Goal: Book appointment/travel/reservation: Book appointment/travel/reservation

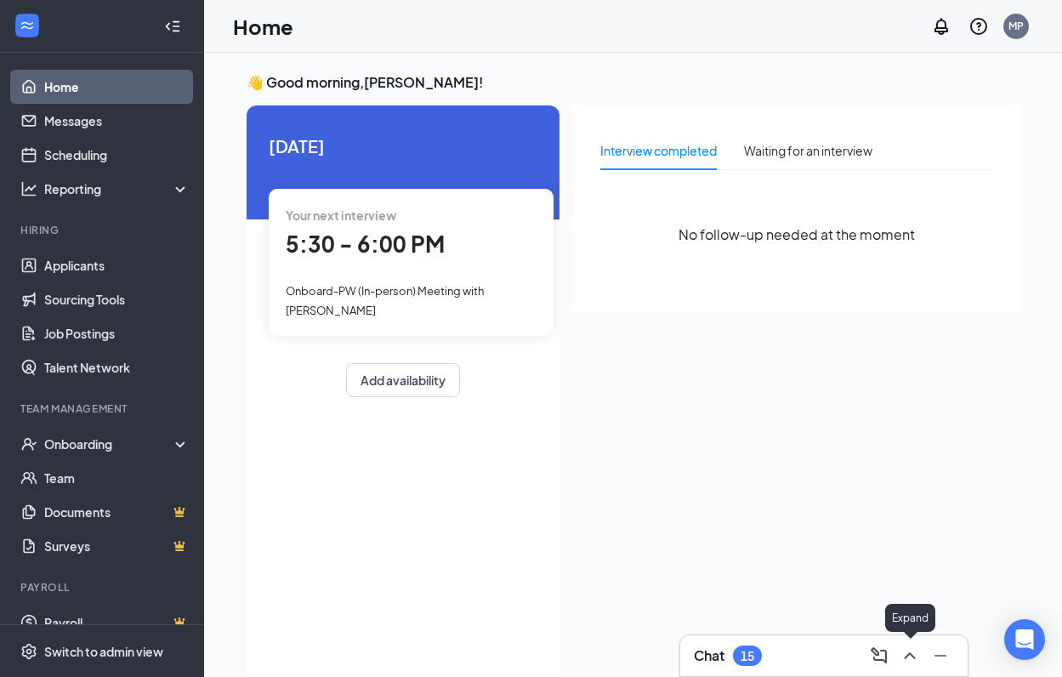
click at [903, 659] on icon "ChevronUp" at bounding box center [910, 655] width 20 height 20
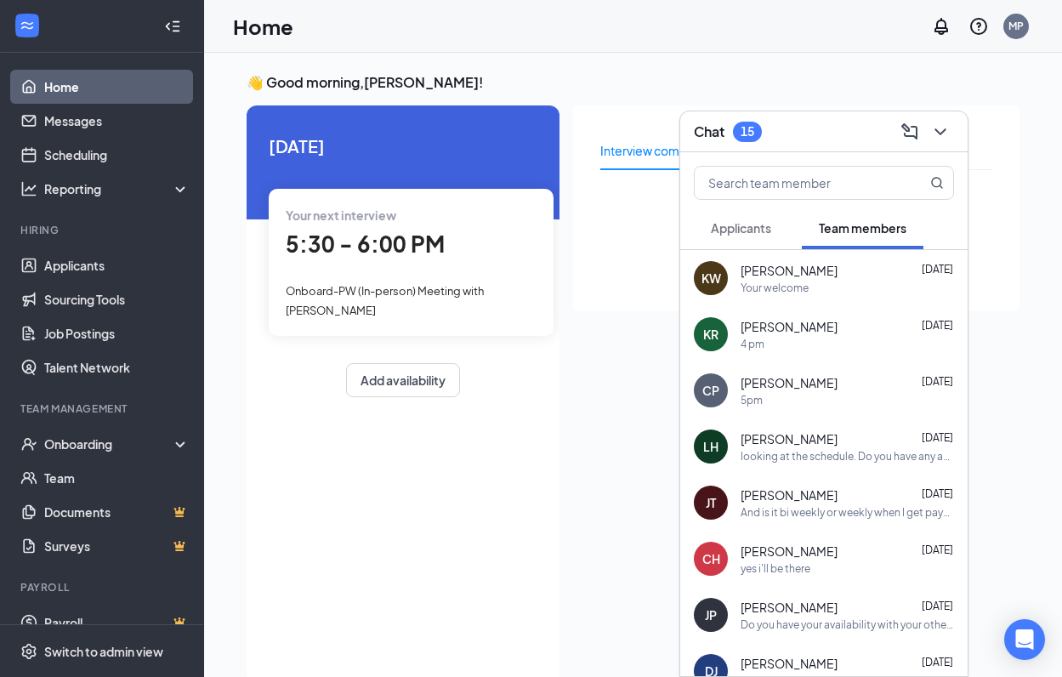
click at [504, 287] on div "Onboard-PW (In-person) Meeting with [PERSON_NAME]" at bounding box center [411, 300] width 251 height 38
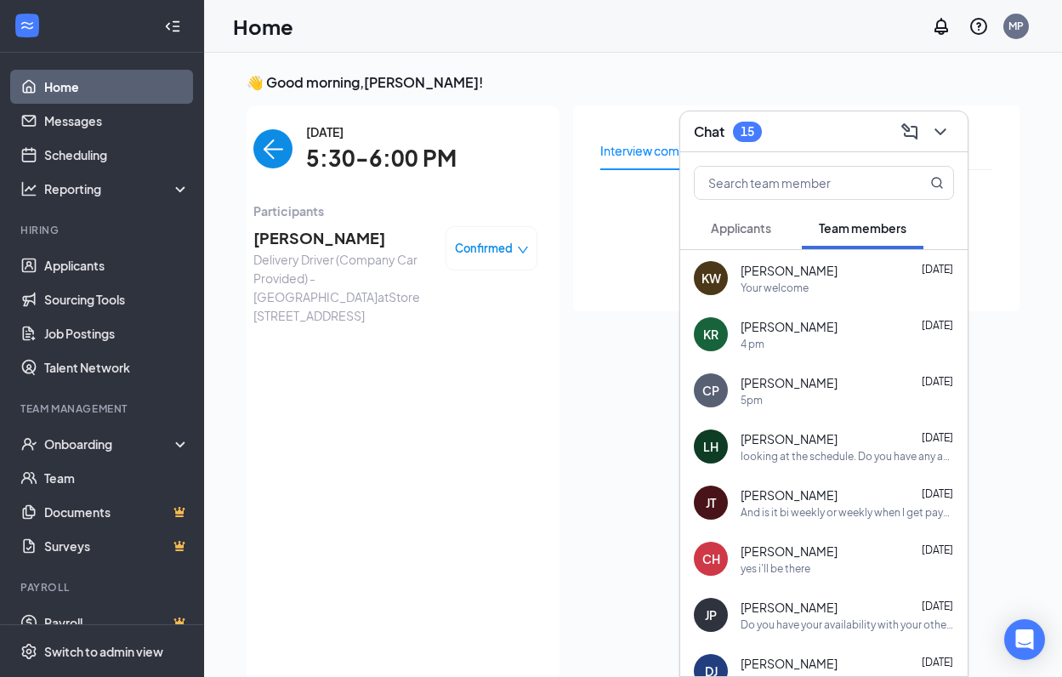
scroll to position [7, 0]
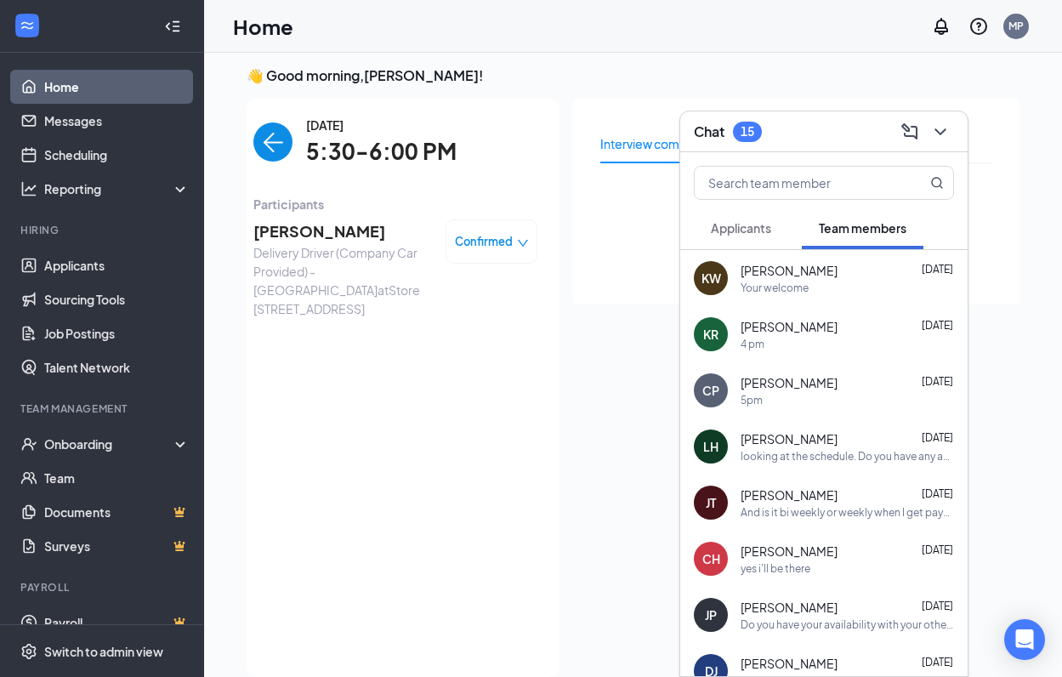
click at [523, 241] on icon "down" at bounding box center [523, 243] width 12 height 12
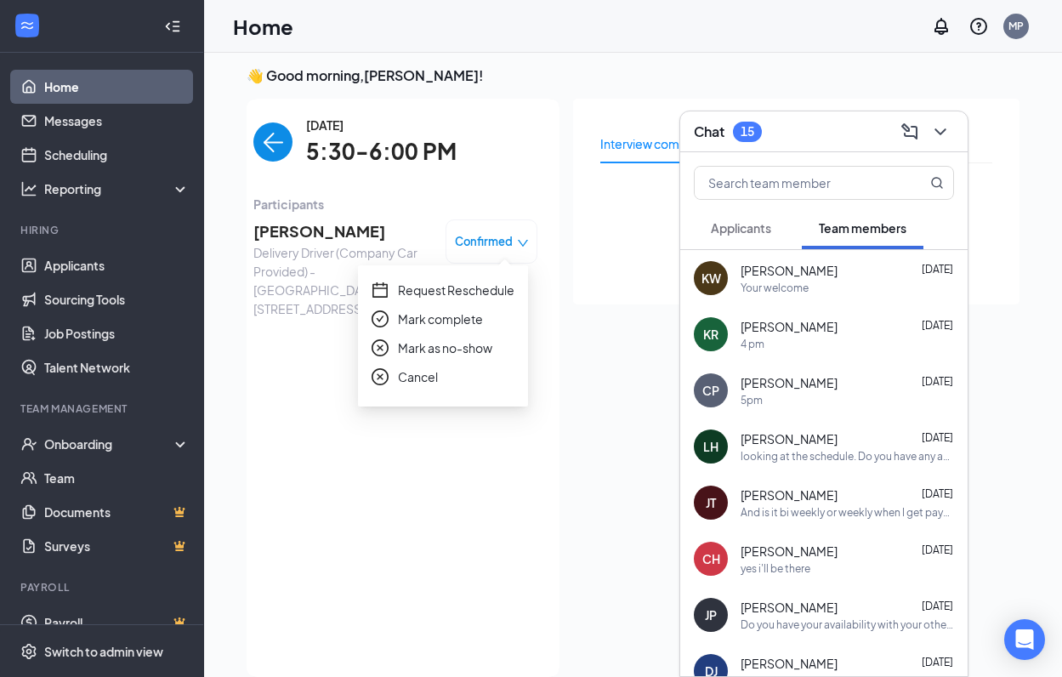
click at [488, 292] on span "Request Reschedule" at bounding box center [456, 290] width 116 height 19
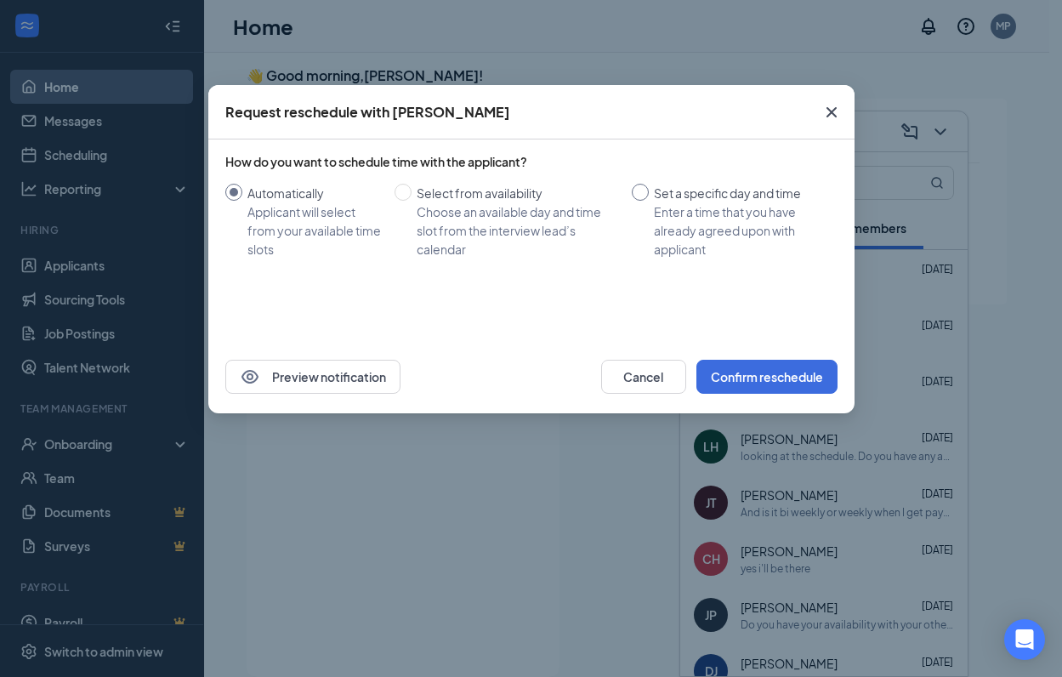
click at [639, 196] on input "Set a specific day and time Enter a time that you have already agreed upon with…" at bounding box center [640, 192] width 17 height 17
radio input "true"
radio input "false"
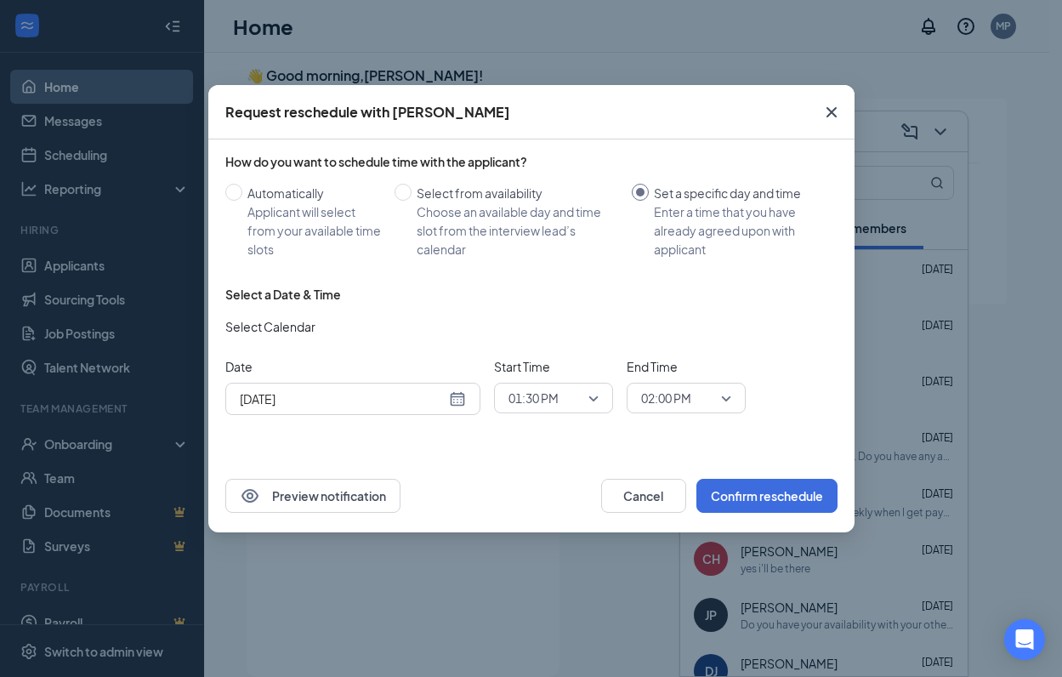
click at [459, 401] on div "[DATE]" at bounding box center [353, 398] width 226 height 19
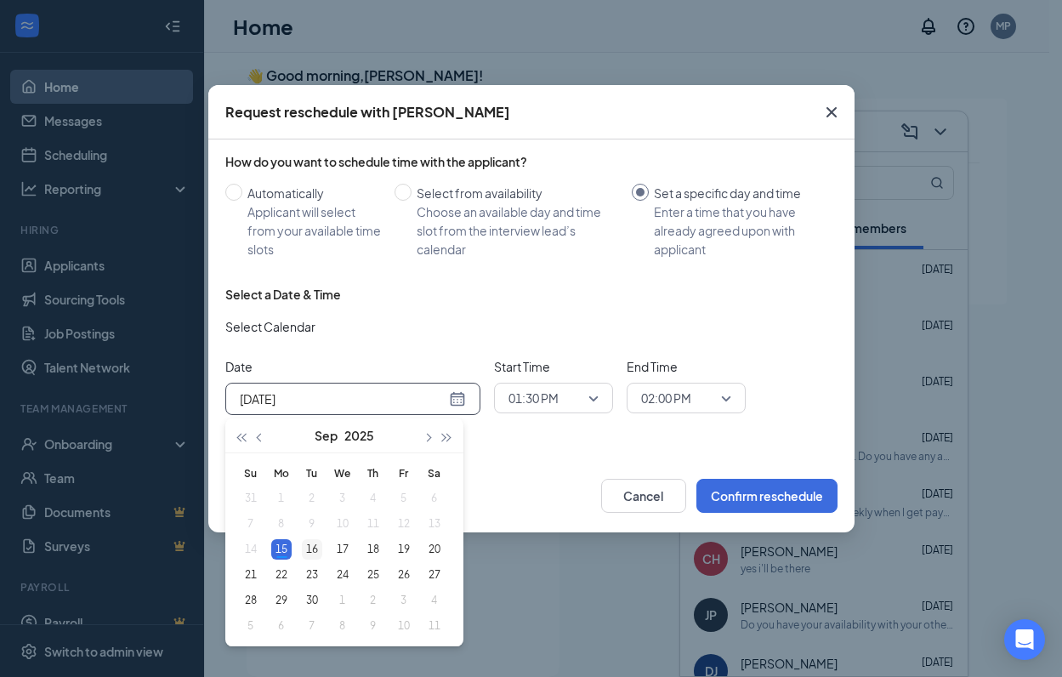
type input "[DATE]"
click at [311, 553] on div "16" at bounding box center [312, 549] width 20 height 20
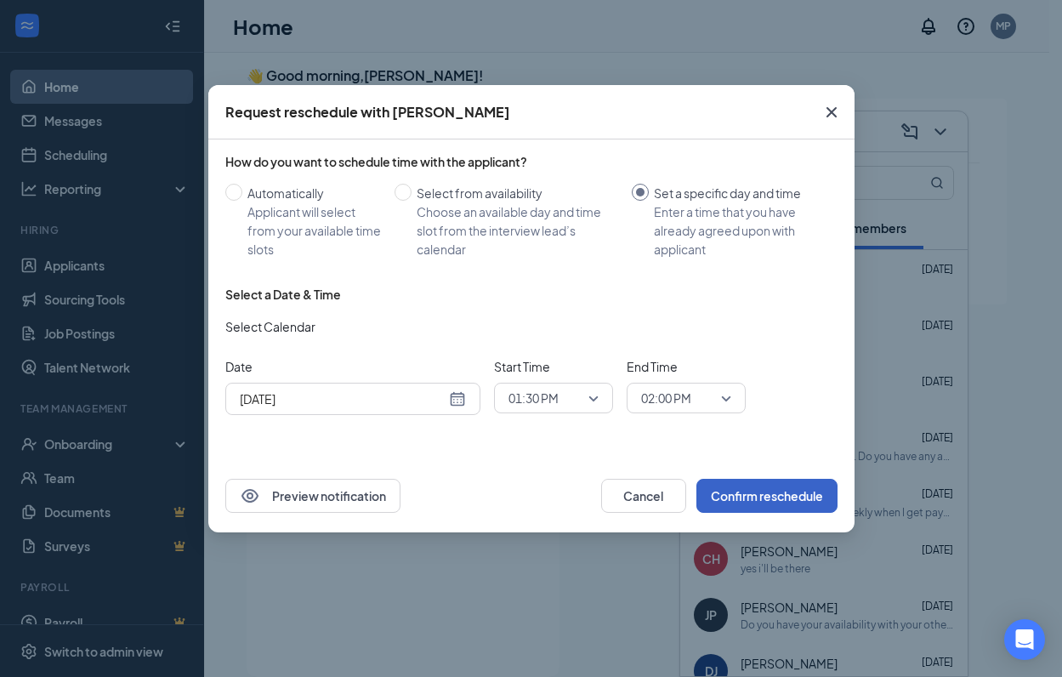
click at [737, 492] on button "Confirm reschedule" at bounding box center [766, 496] width 141 height 34
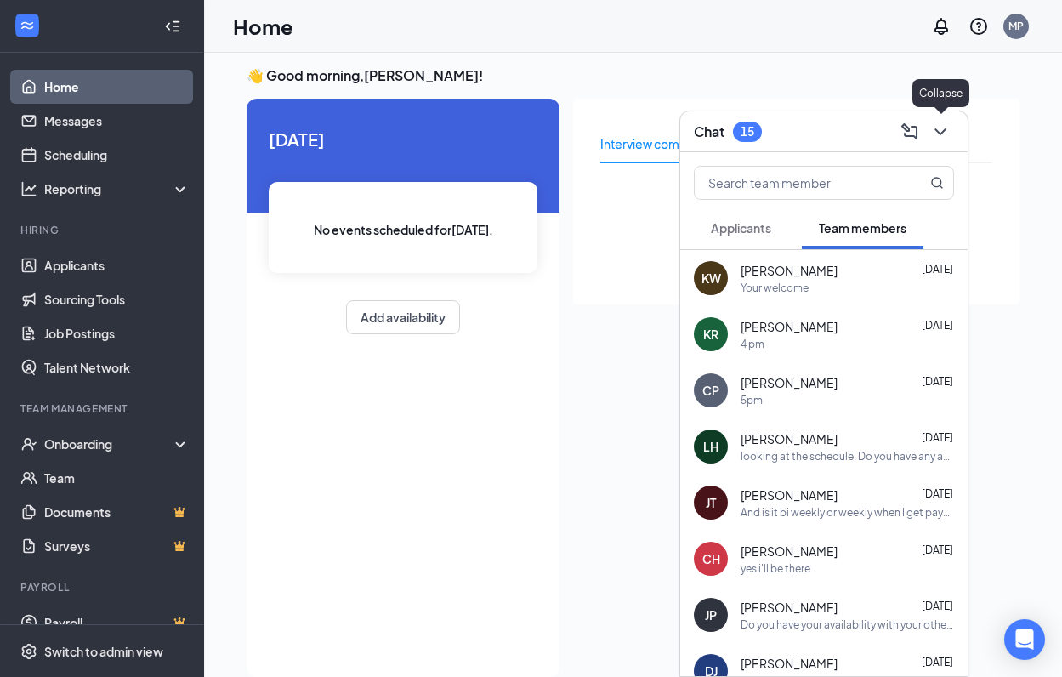
click at [951, 133] on button at bounding box center [940, 131] width 27 height 27
